Goal: Task Accomplishment & Management: Complete application form

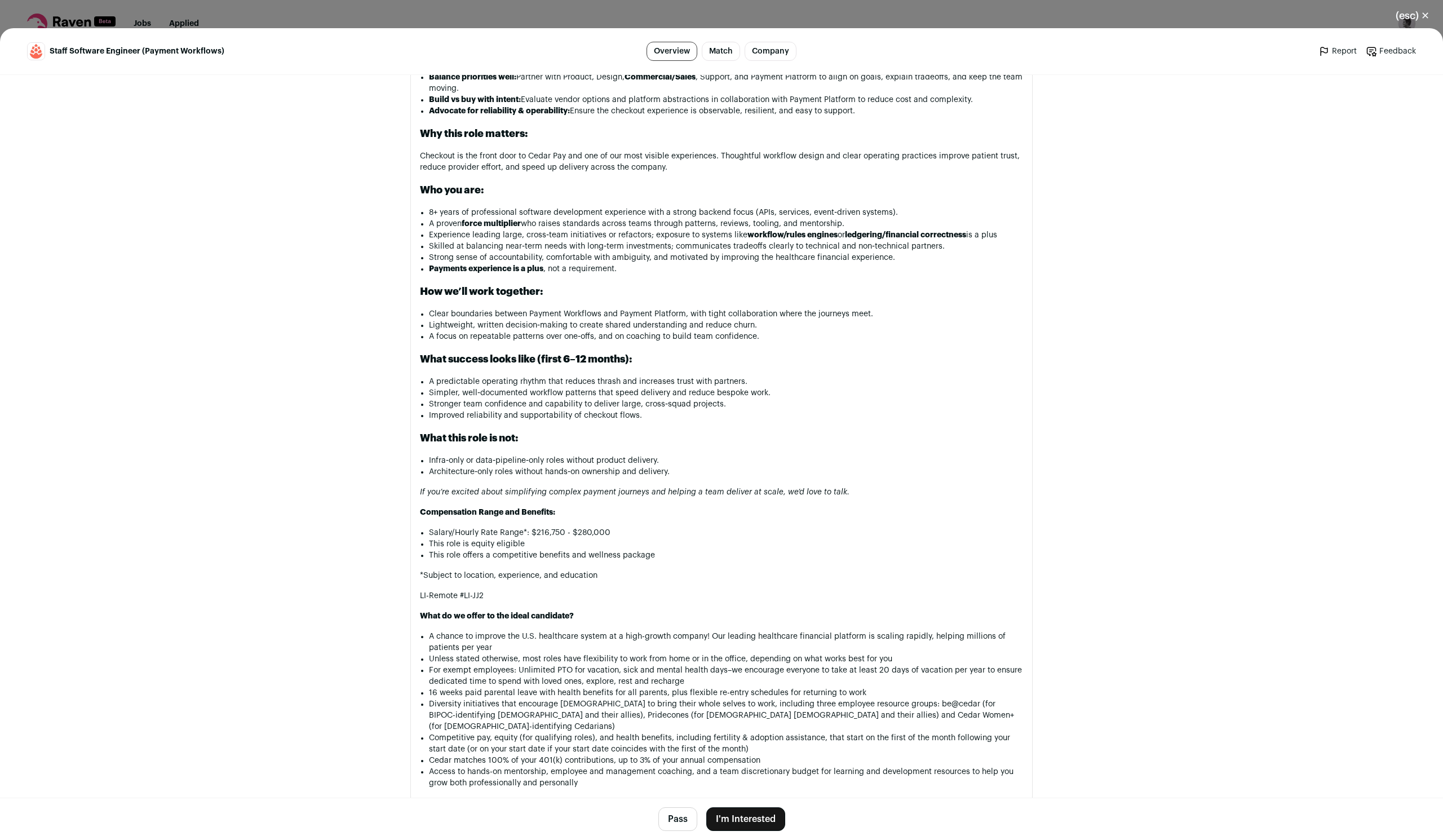
scroll to position [1305, 0]
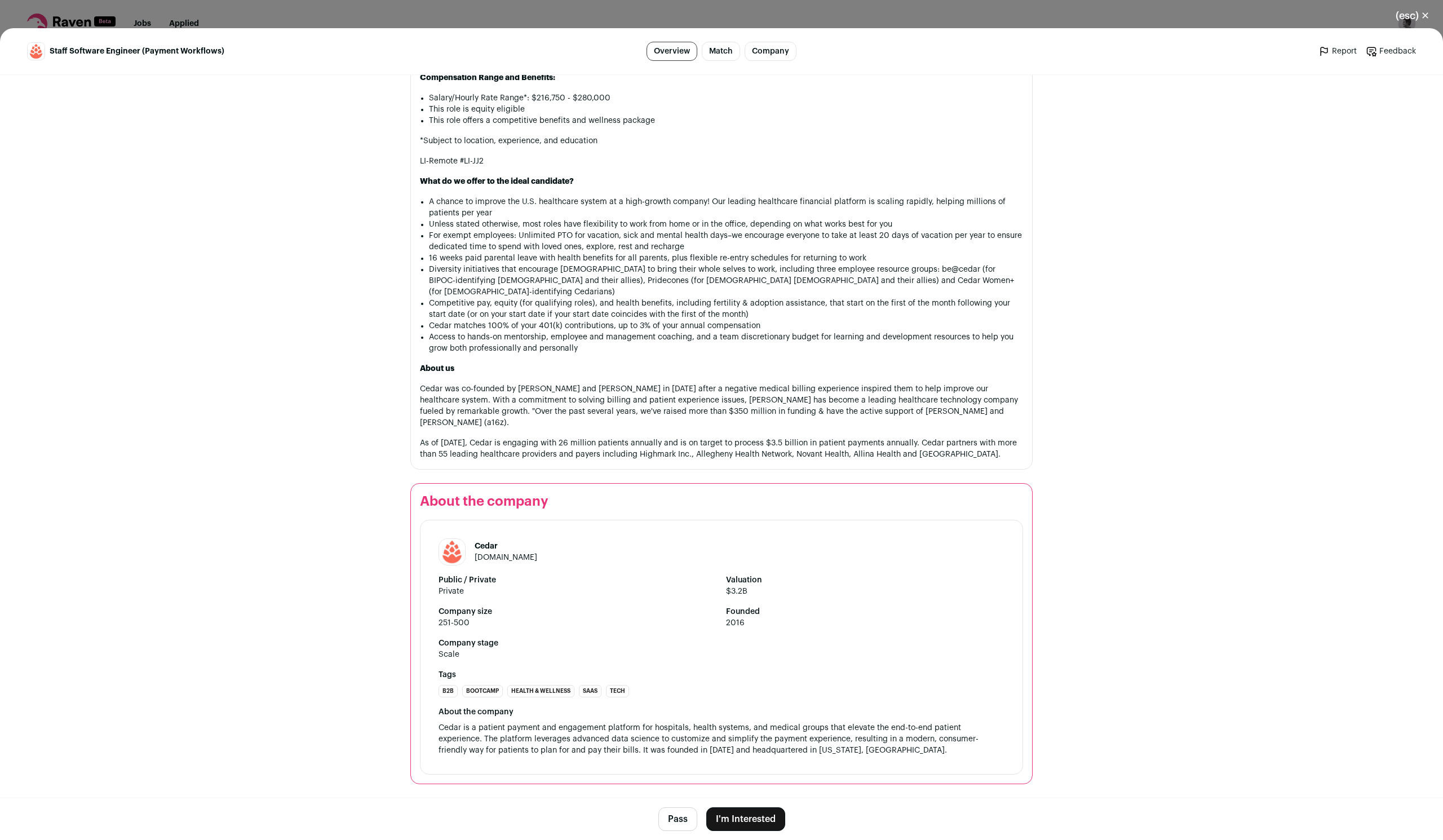
click at [728, 812] on button "I'm Interested" at bounding box center [746, 819] width 79 height 23
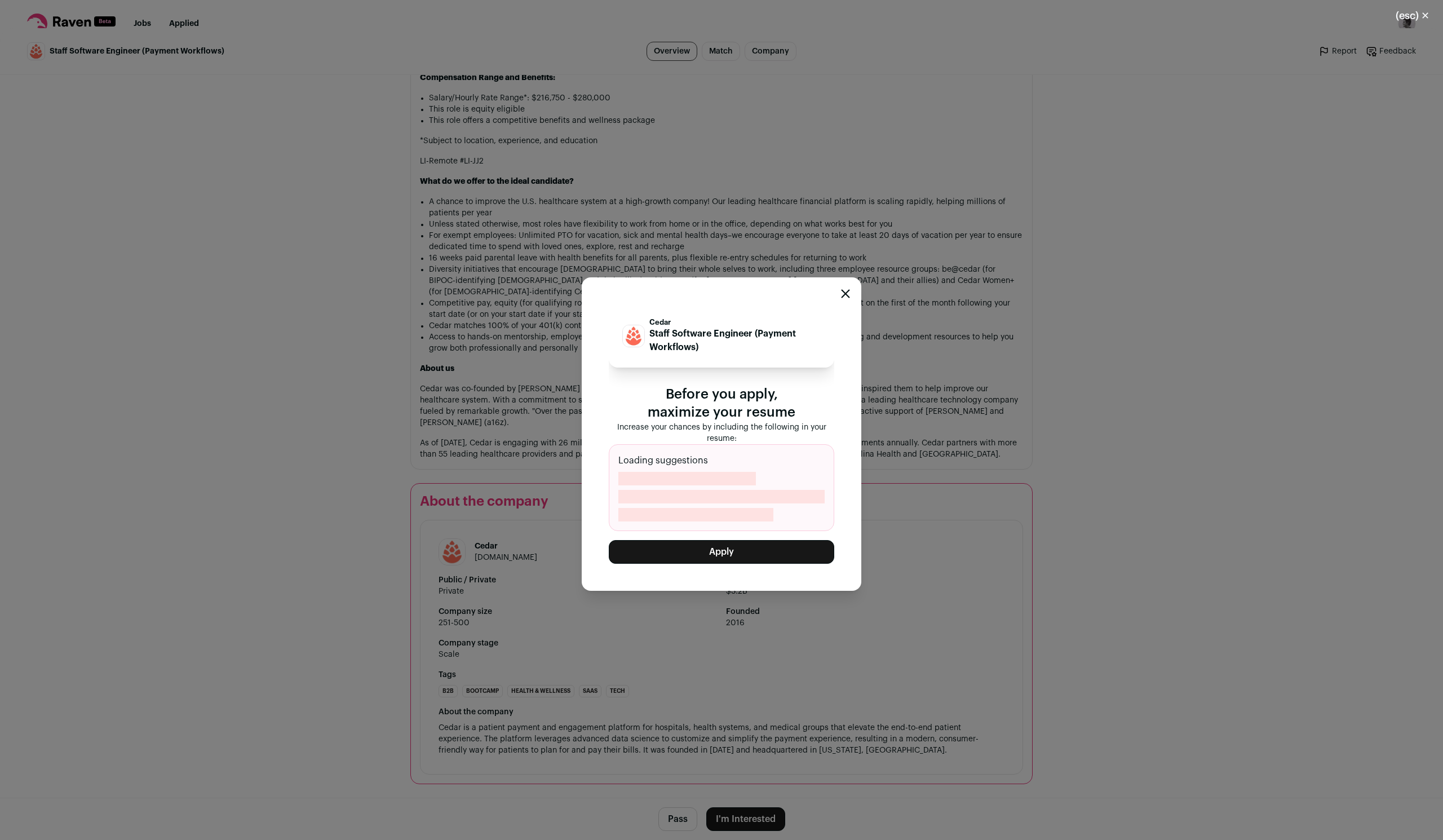
click at [789, 558] on button "Apply" at bounding box center [722, 552] width 226 height 23
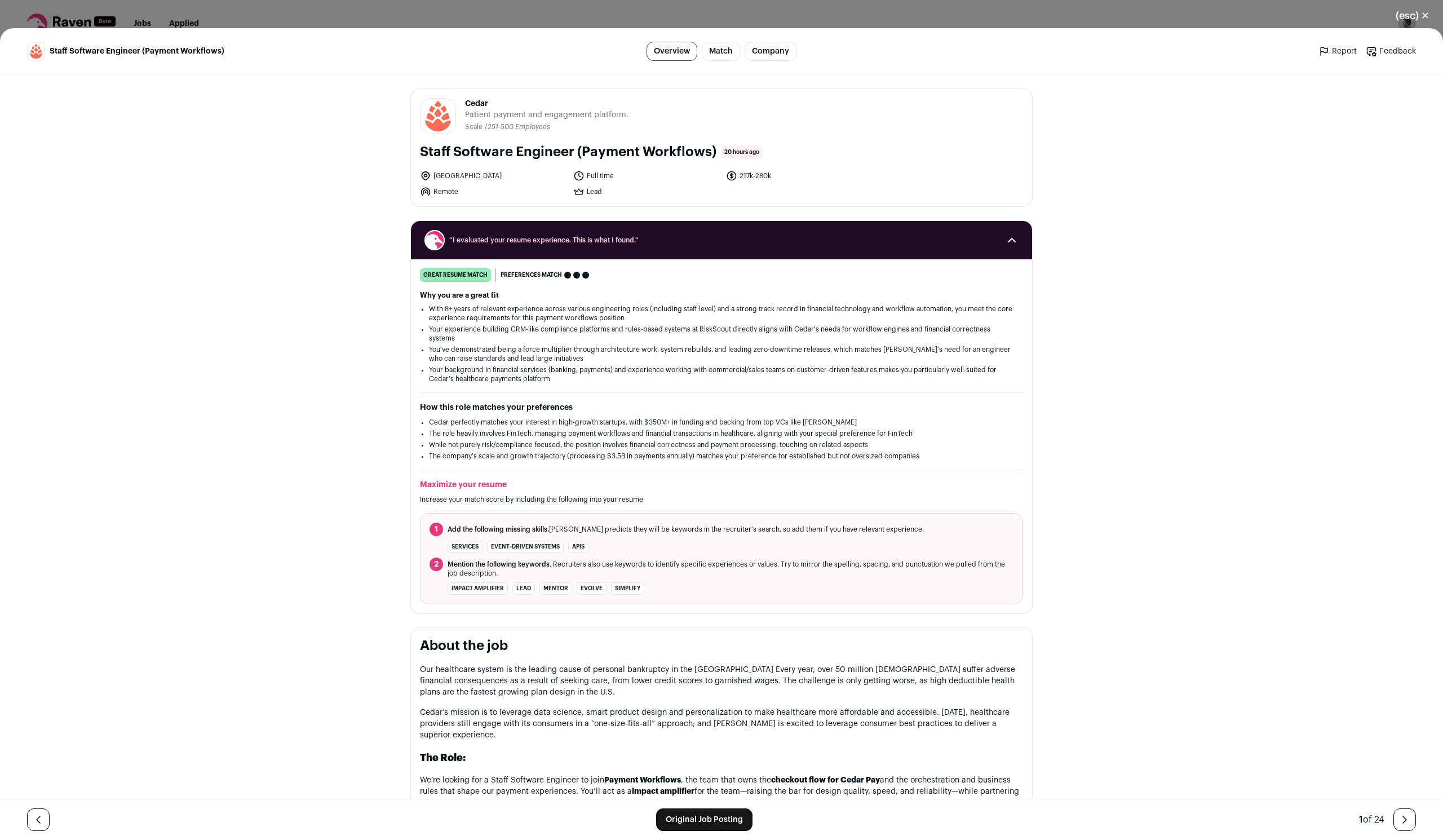
click at [273, 25] on div "(esc) ✕ Staff Software Engineer (Payment Workflows) Overview Match Company Repo…" at bounding box center [721, 420] width 1443 height 840
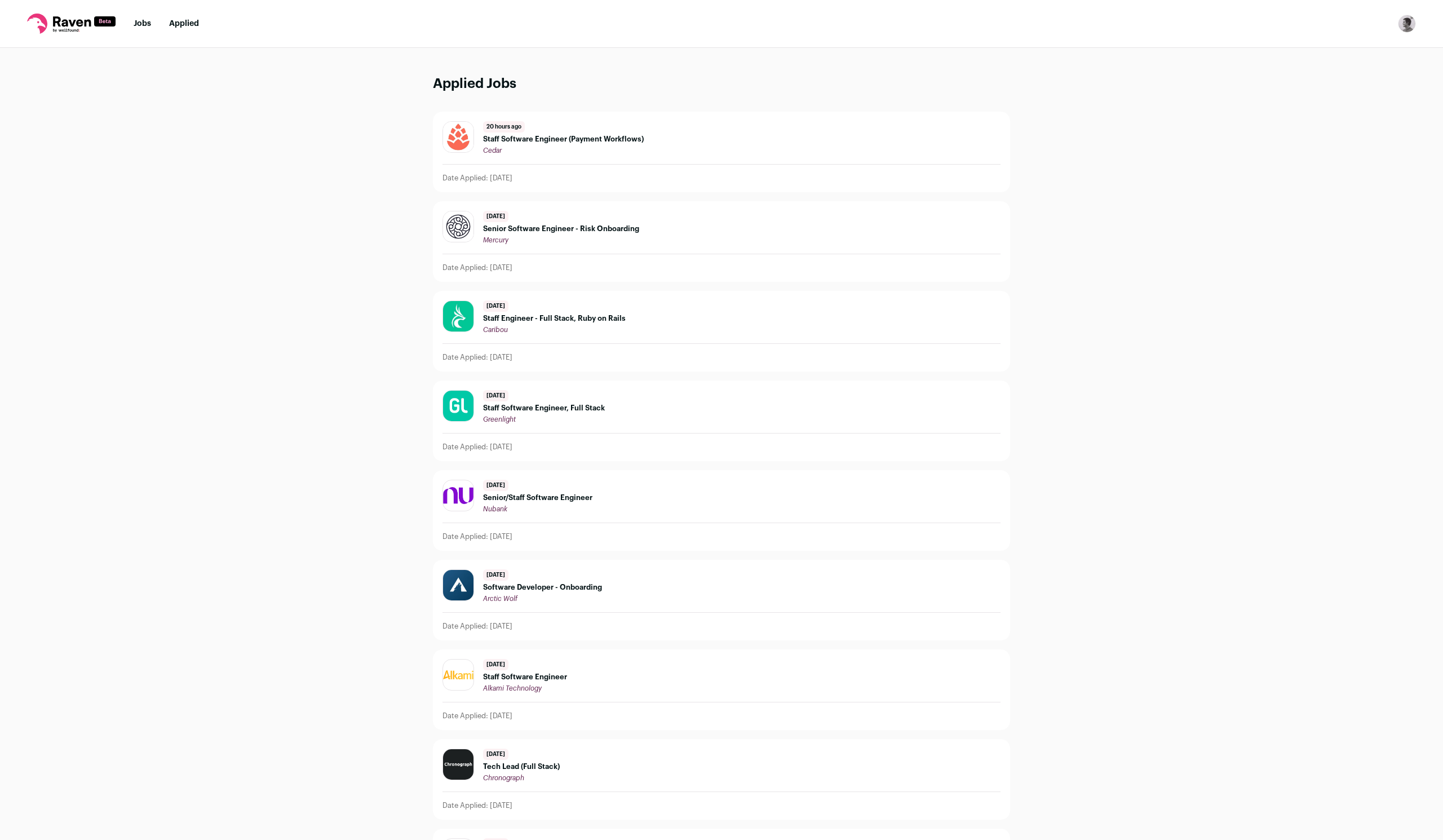
click at [143, 23] on link "Jobs" at bounding box center [142, 23] width 17 height 8
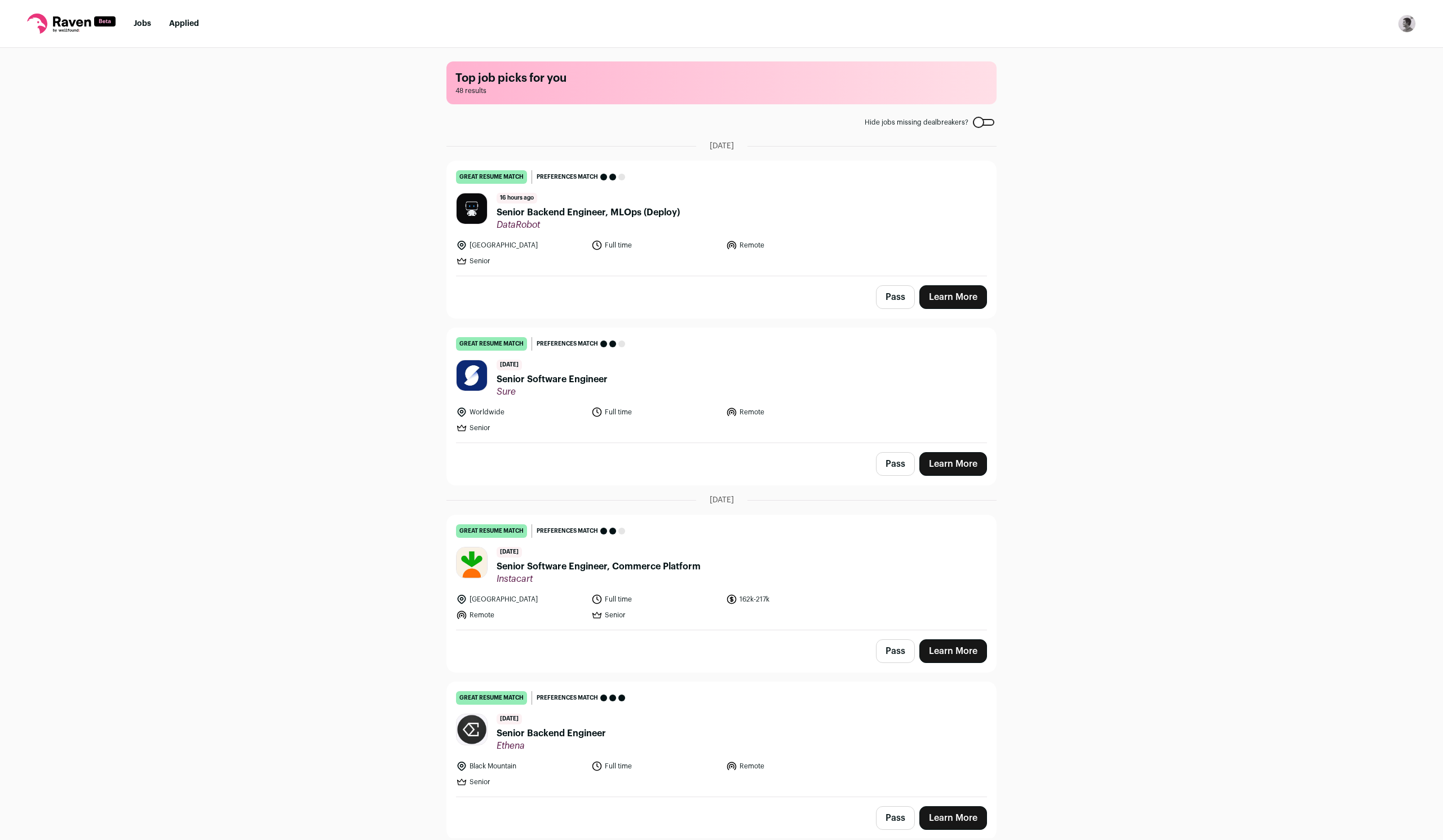
click at [890, 292] on button "Pass" at bounding box center [895, 297] width 39 height 23
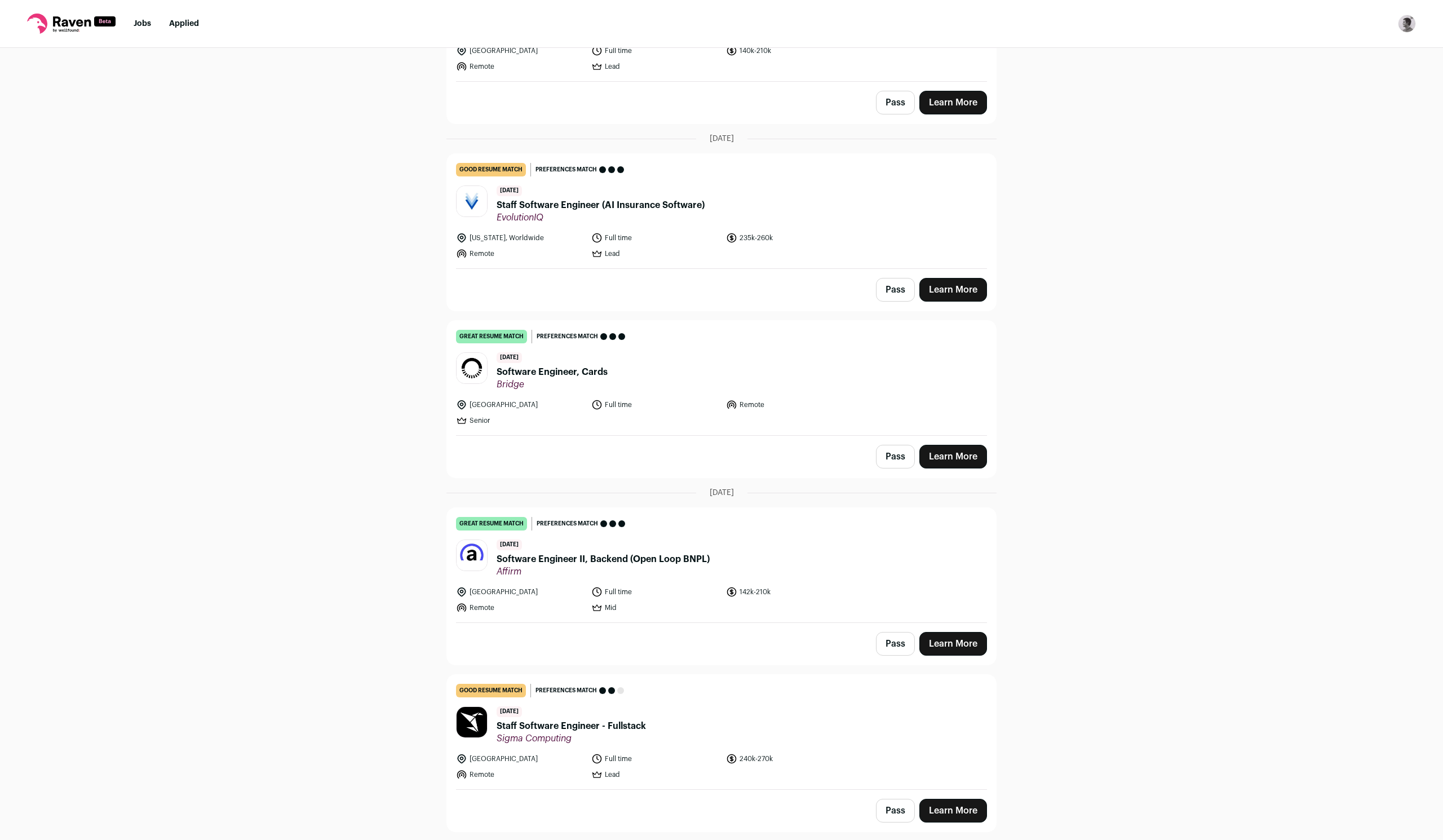
scroll to position [4874, 0]
